Goal: Information Seeking & Learning: Learn about a topic

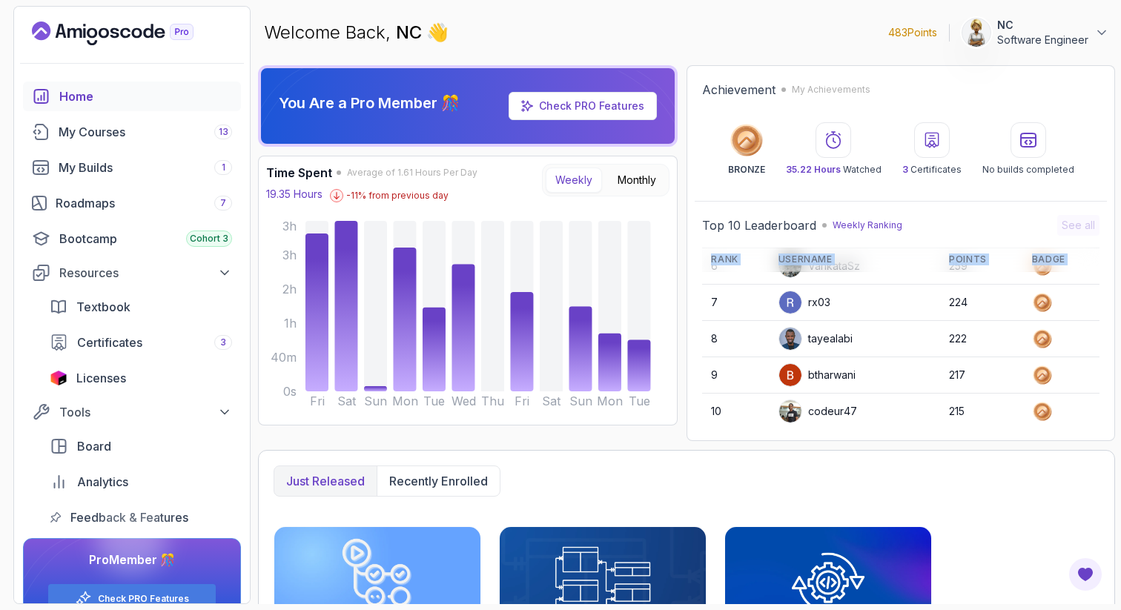
scroll to position [209, 0]
drag, startPoint x: 847, startPoint y: 397, endPoint x: 840, endPoint y: 426, distance: 29.9
click at [840, 426] on div "Top 10 Leaderboard Weekly Ranking See all Rank Username Points Badge 1 wseang 1…" at bounding box center [901, 320] width 412 height 225
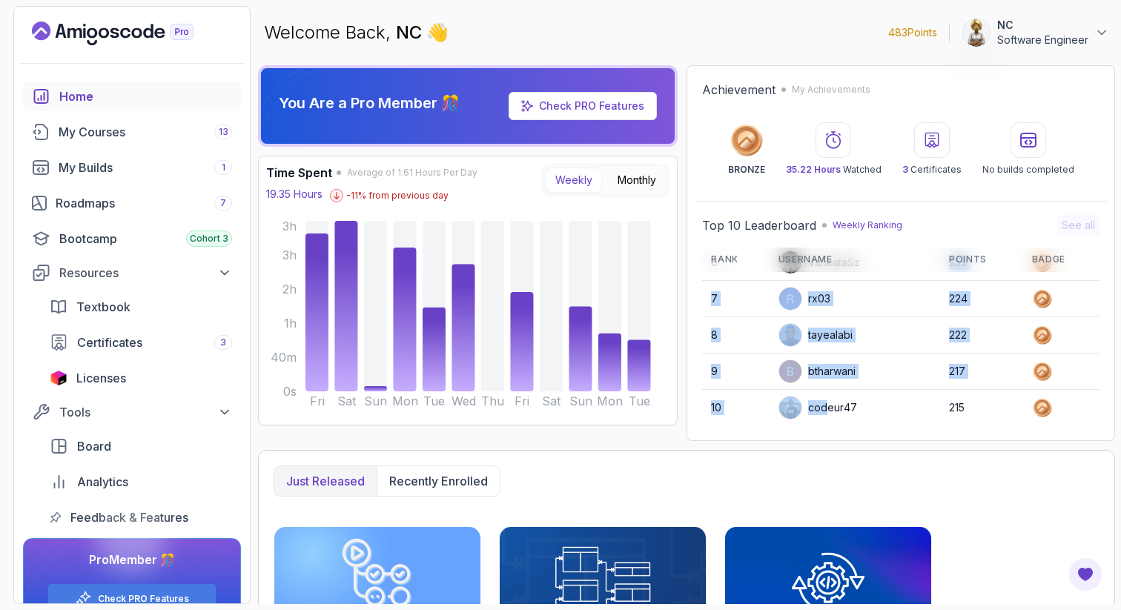
drag, startPoint x: 825, startPoint y: 405, endPoint x: 822, endPoint y: 277, distance: 128.4
click at [822, 277] on tbody "1 wseang 1239 2 Lucy25648 1217 3 asifahmedjesi 370 4 Sabrina0704 351 5 amacut 2…" at bounding box center [901, 244] width 398 height 363
click at [824, 306] on div "rx03" at bounding box center [805, 299] width 52 height 24
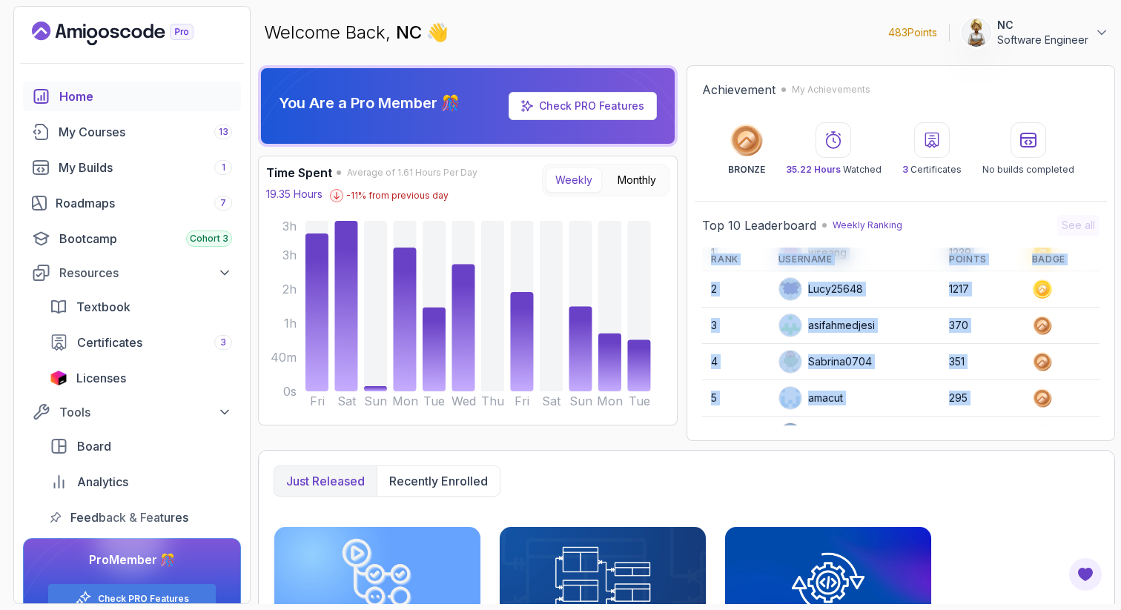
scroll to position [0, 0]
drag, startPoint x: 824, startPoint y: 306, endPoint x: 821, endPoint y: 244, distance: 61.6
click at [823, 245] on div "Top 10 Leaderboard Weekly Ranking See all Rank Username Points Badge 1 wseang 1…" at bounding box center [901, 320] width 398 height 211
click at [108, 131] on div "My Courses 13" at bounding box center [146, 132] width 174 height 18
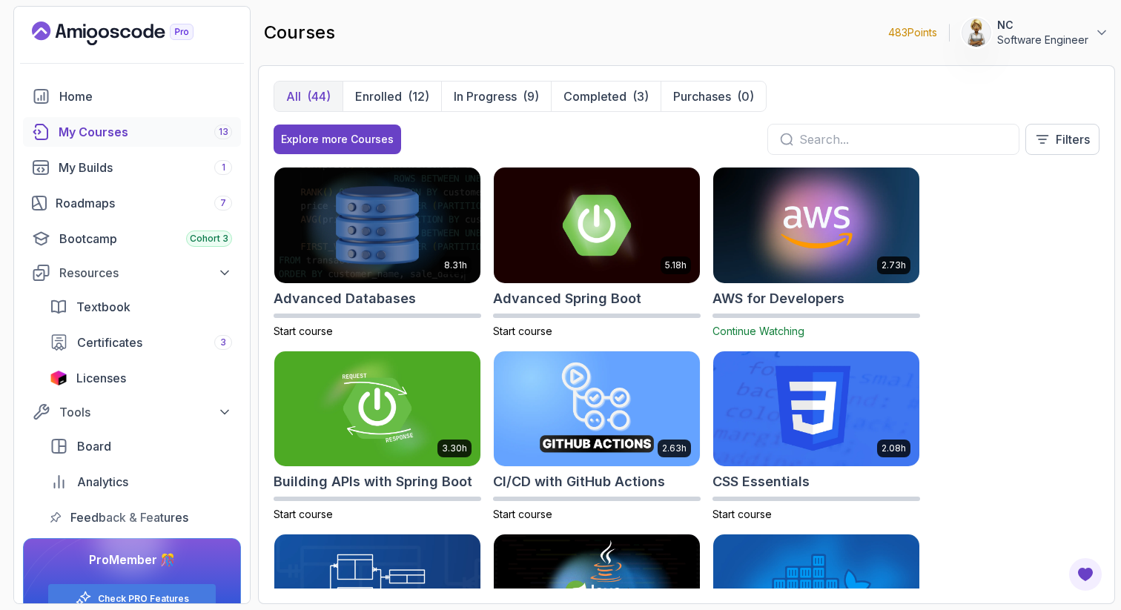
click at [998, 349] on div "8.31h Advanced Databases Start course 5.18h Advanced Spring Boot Start course 2…" at bounding box center [687, 378] width 826 height 422
click at [378, 95] on p "Enrolled" at bounding box center [378, 97] width 47 height 18
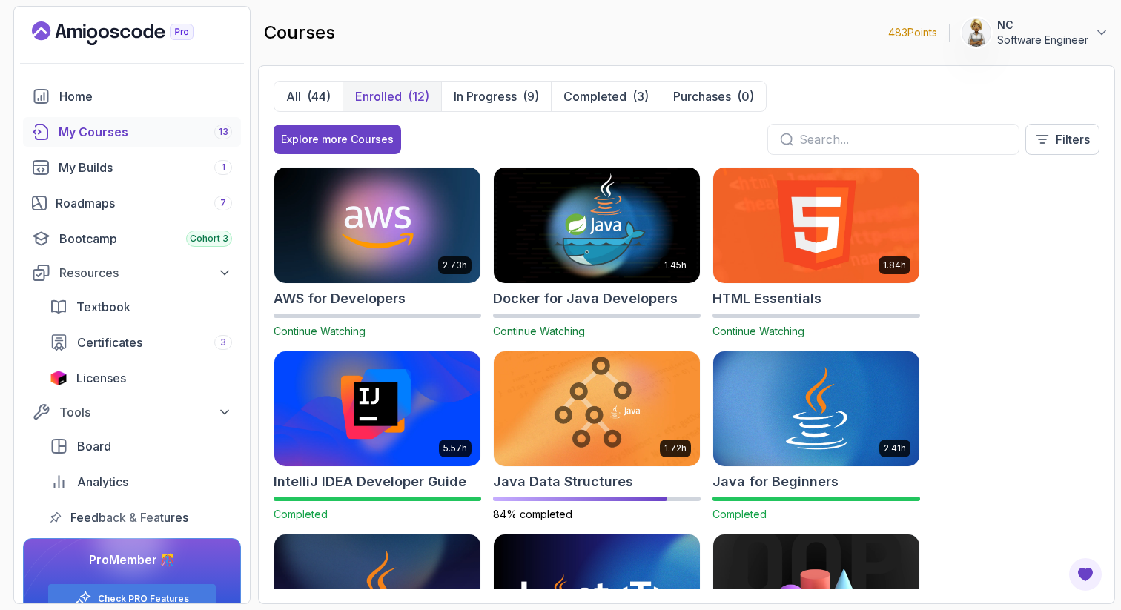
click at [969, 266] on div "2.73h AWS for Developers Continue Watching 1.45h Docker for Java Developers Con…" at bounding box center [687, 378] width 826 height 422
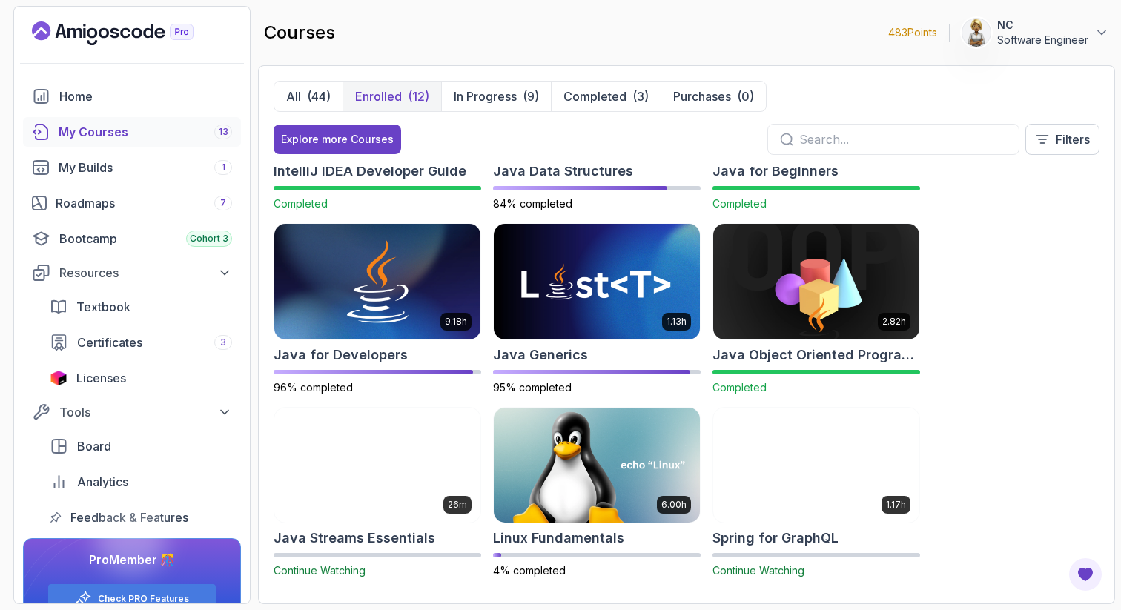
scroll to position [318, 0]
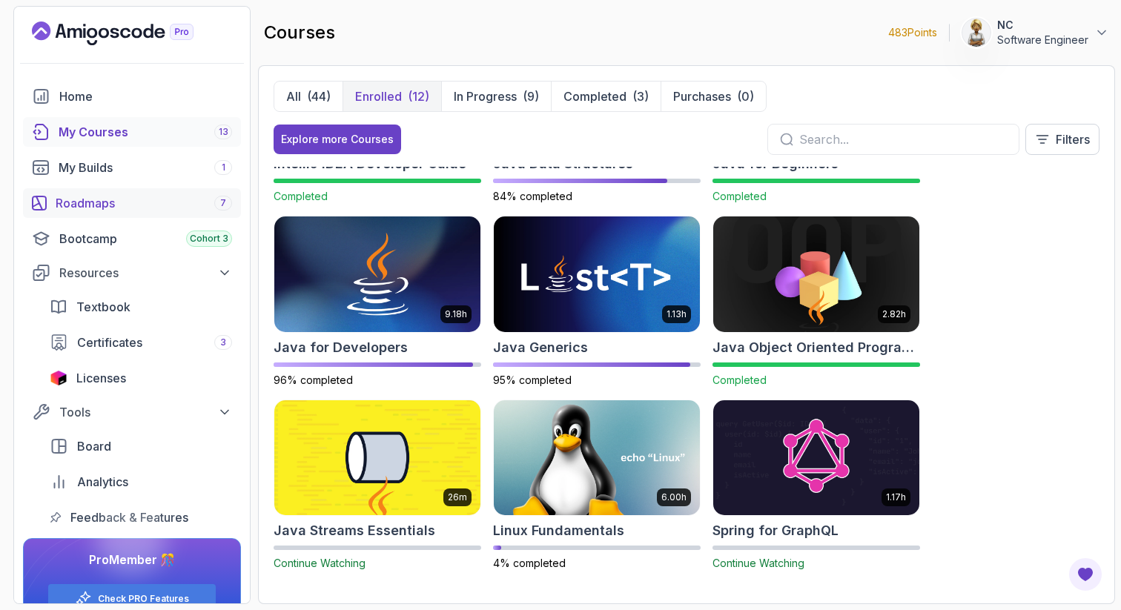
click at [114, 206] on div "Roadmaps 7" at bounding box center [144, 203] width 177 height 18
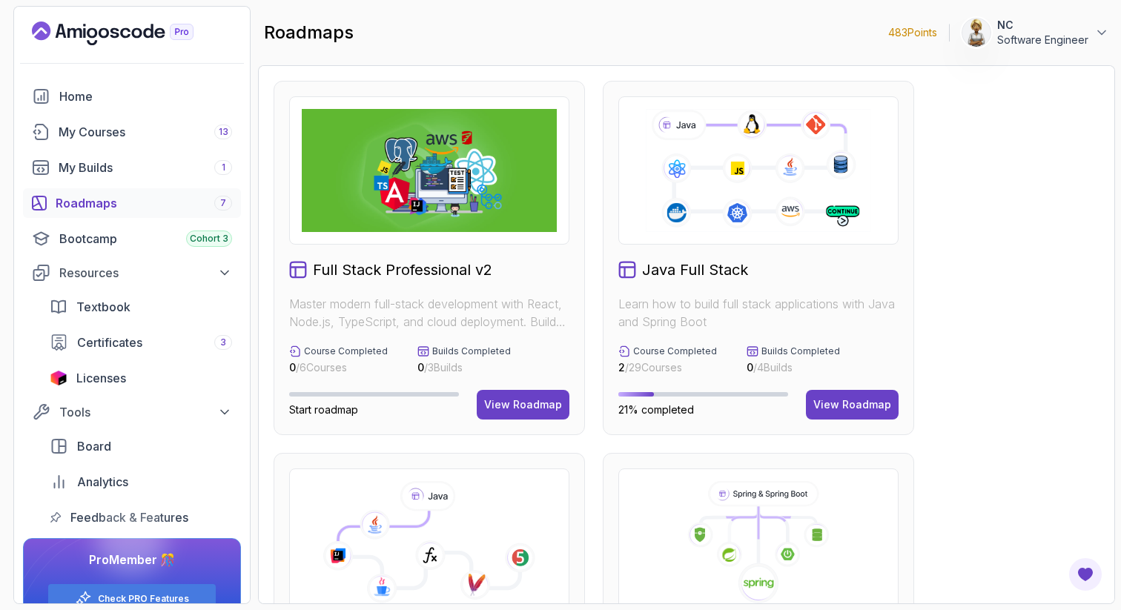
click at [470, 528] on icon at bounding box center [429, 542] width 255 height 123
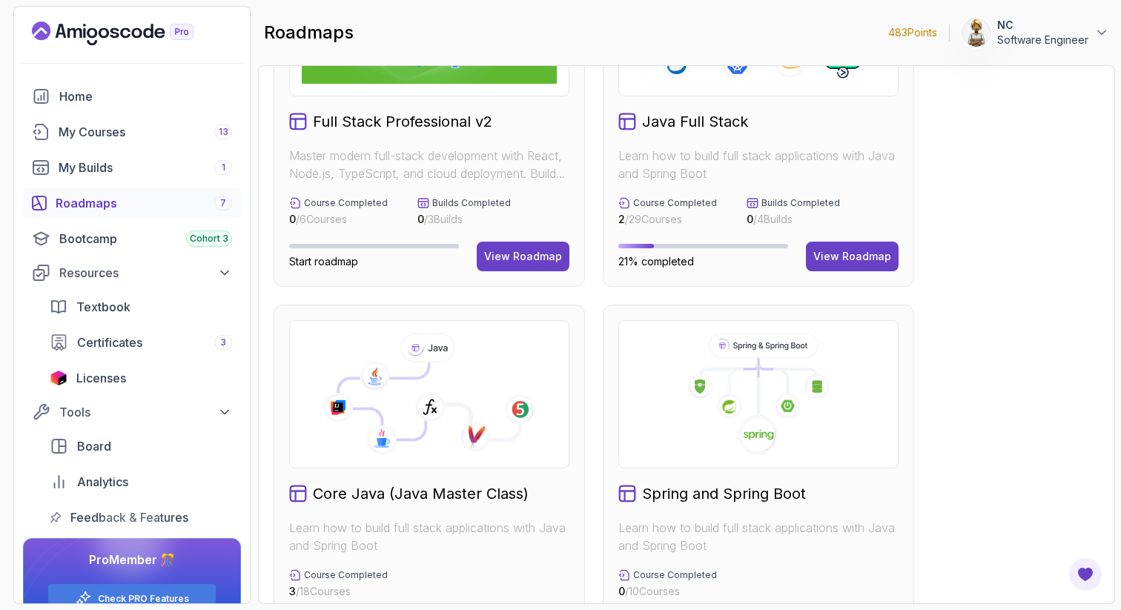
scroll to position [267, 0]
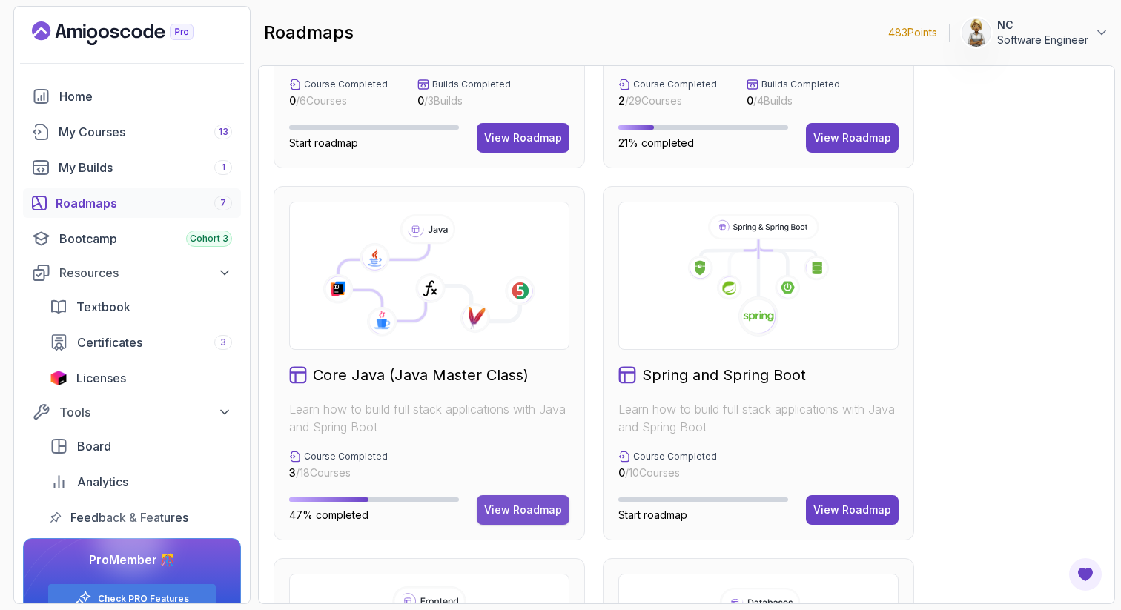
click at [507, 513] on div "View Roadmap" at bounding box center [523, 510] width 78 height 15
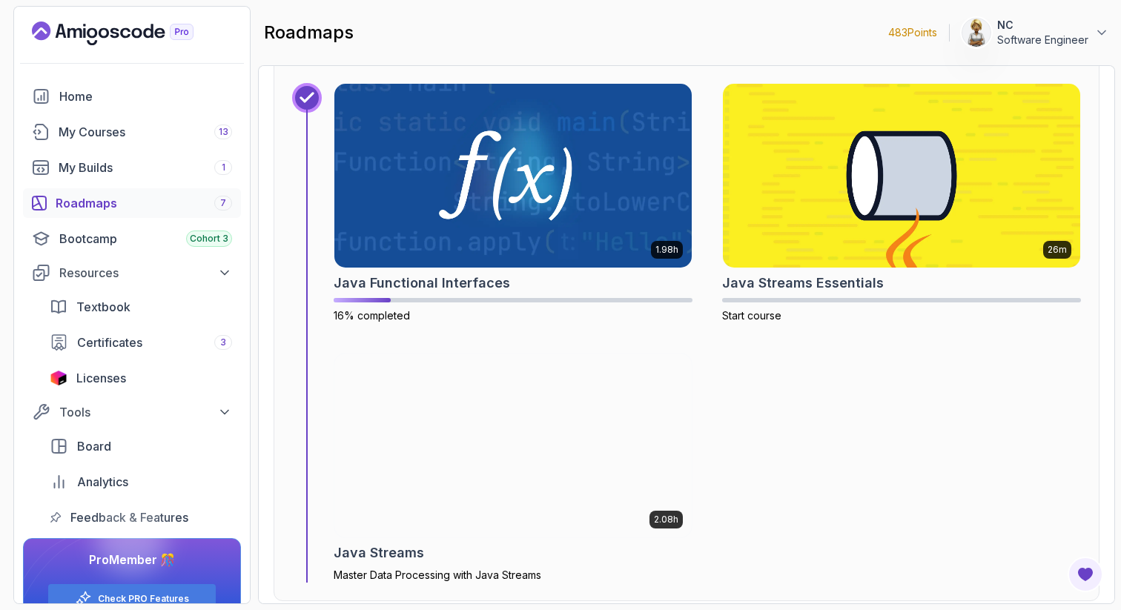
scroll to position [6004, 0]
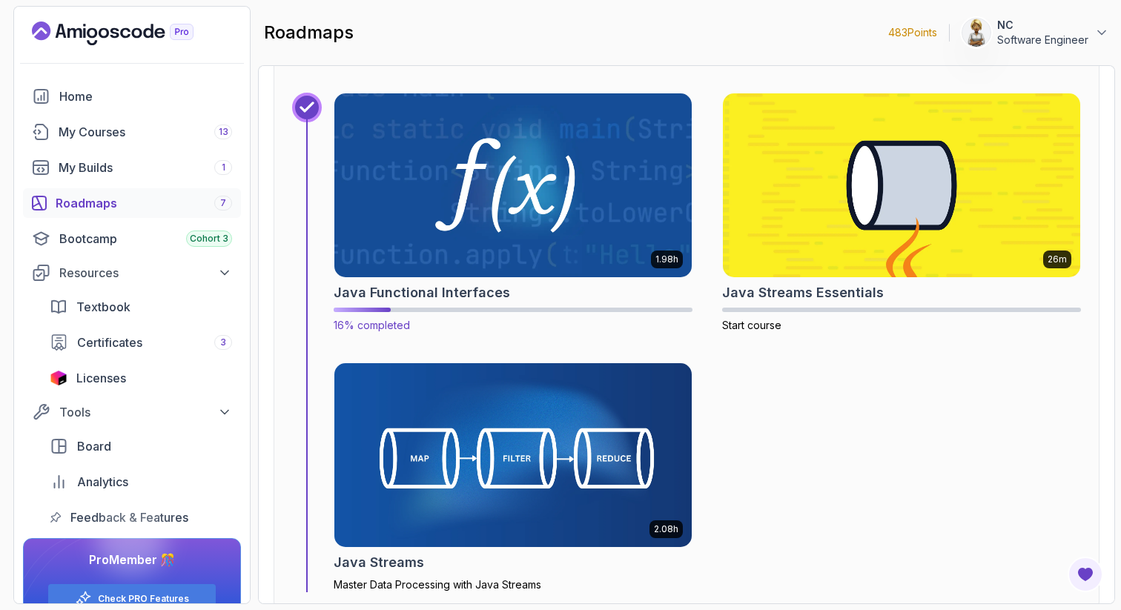
click at [521, 191] on img at bounding box center [513, 185] width 375 height 193
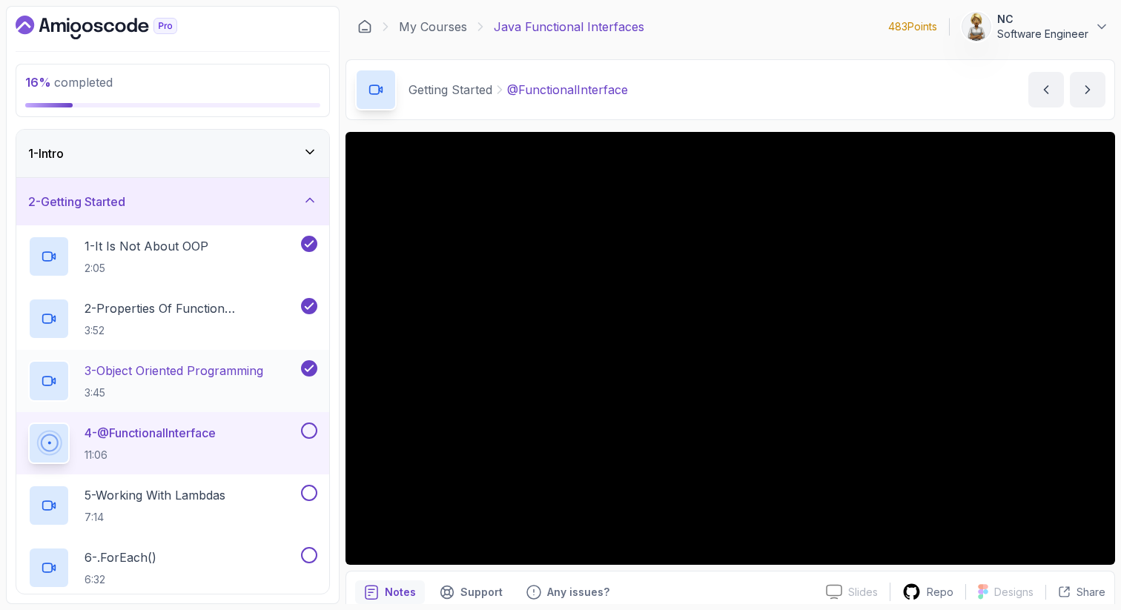
click at [179, 373] on p "3 - Object Oriented Programming" at bounding box center [174, 371] width 179 height 18
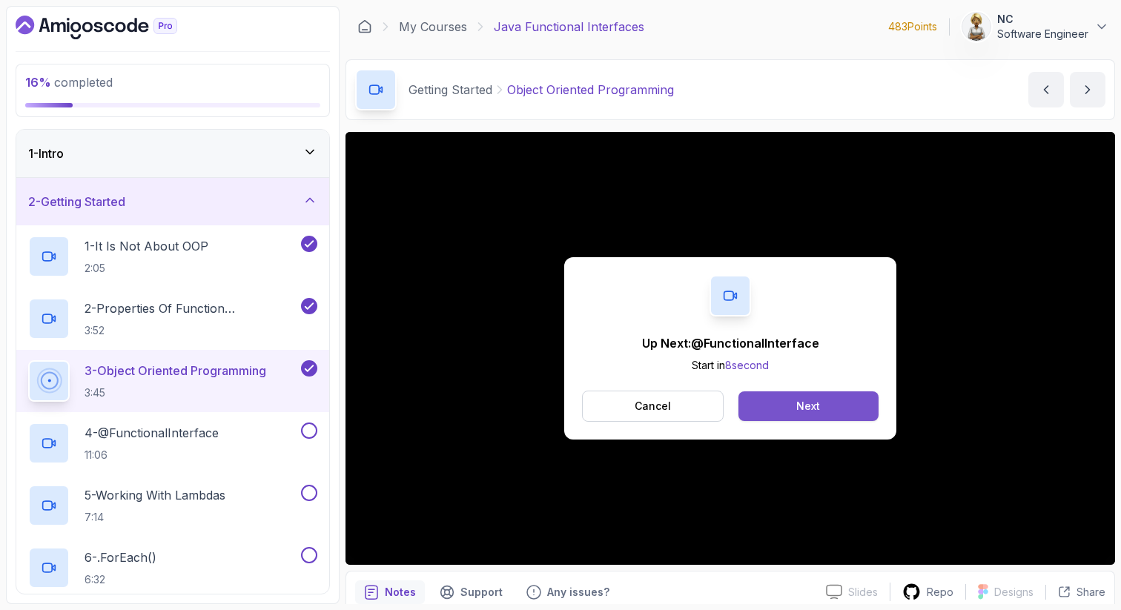
click at [802, 409] on div "Next" at bounding box center [809, 406] width 24 height 15
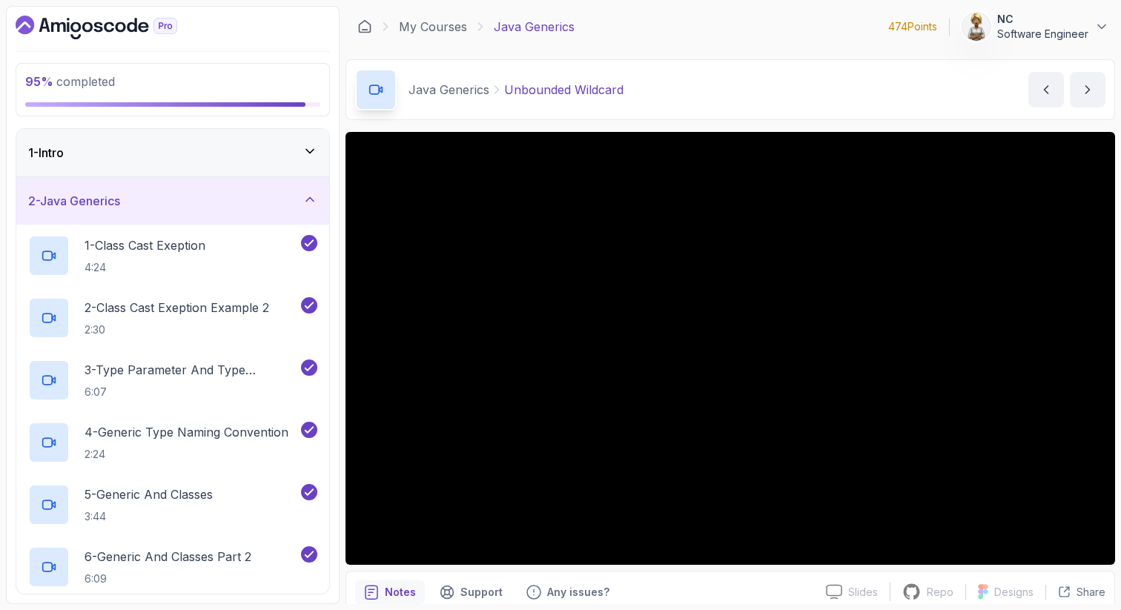
scroll to position [468, 0]
